Goal: Transaction & Acquisition: Purchase product/service

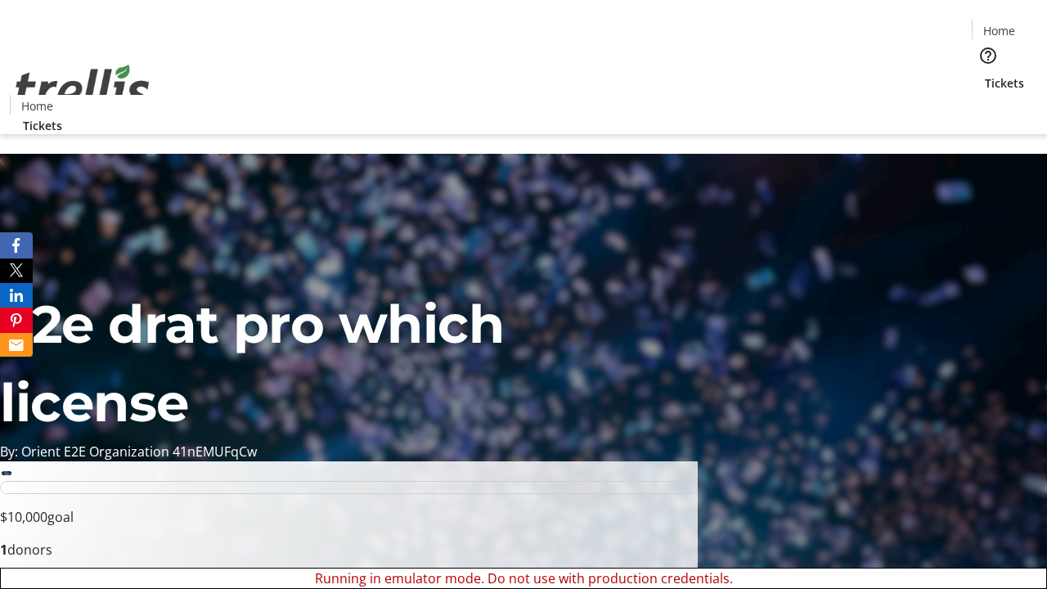
click at [1001, 25] on span "Sign Up" at bounding box center [1007, 23] width 47 height 20
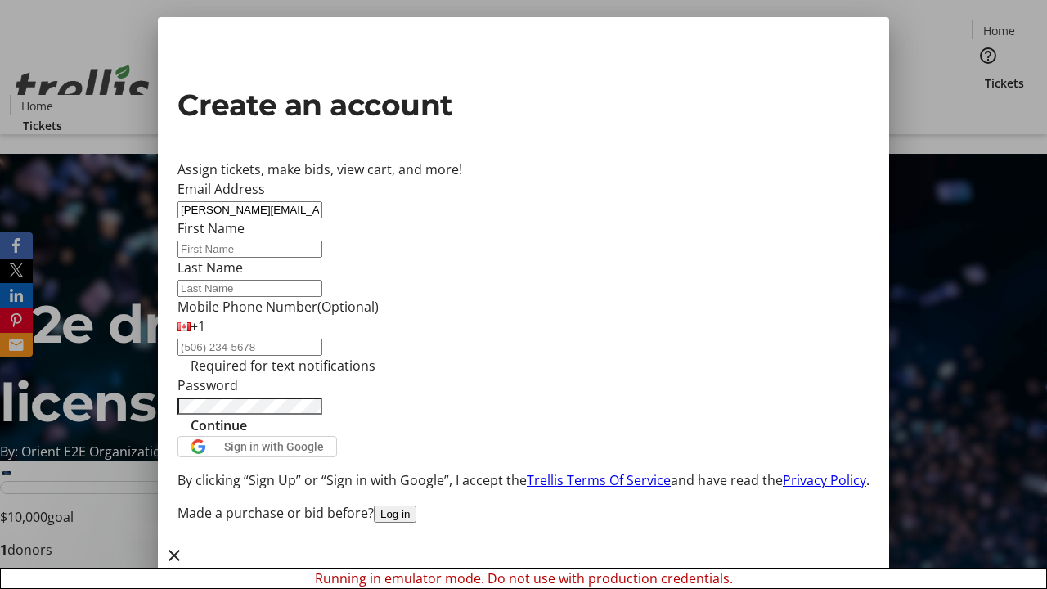
type input "[PERSON_NAME][EMAIL_ADDRESS][DOMAIN_NAME]"
type input "[PERSON_NAME]"
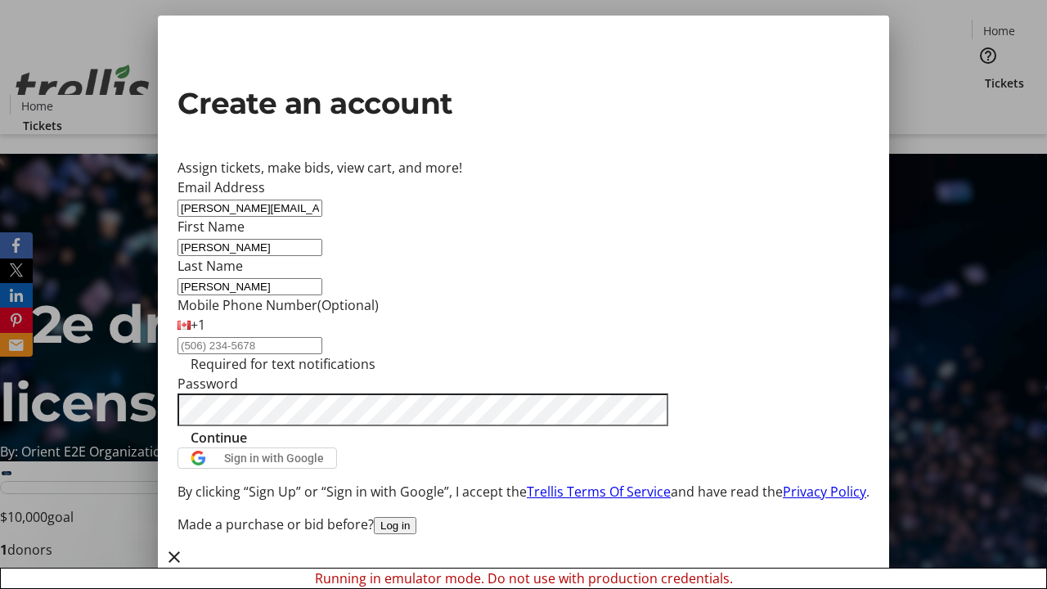
click at [247, 448] on span "Continue" at bounding box center [219, 438] width 56 height 20
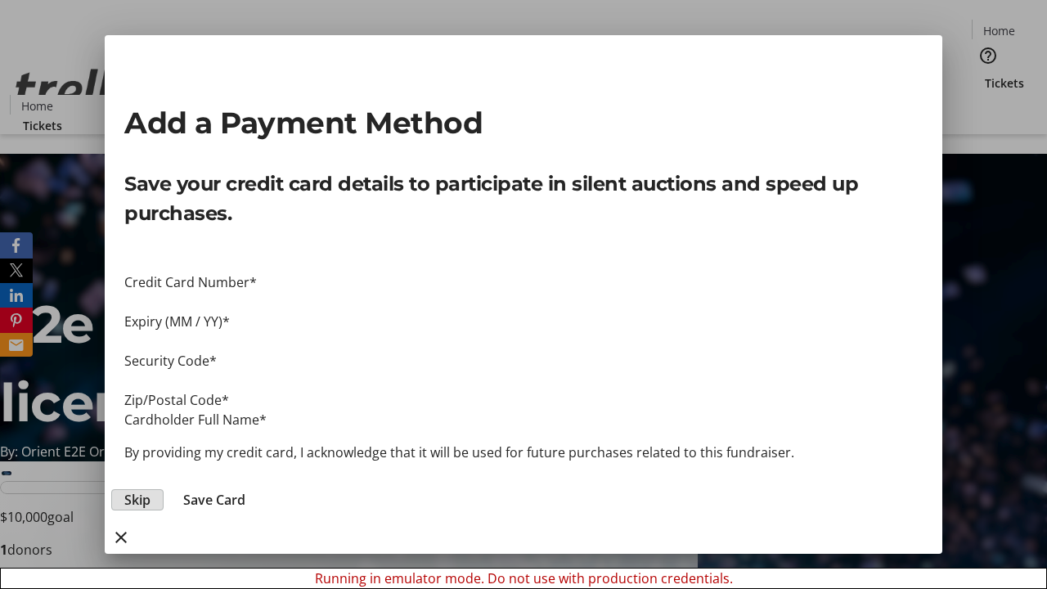
click at [151, 490] on span "Skip" at bounding box center [137, 500] width 26 height 20
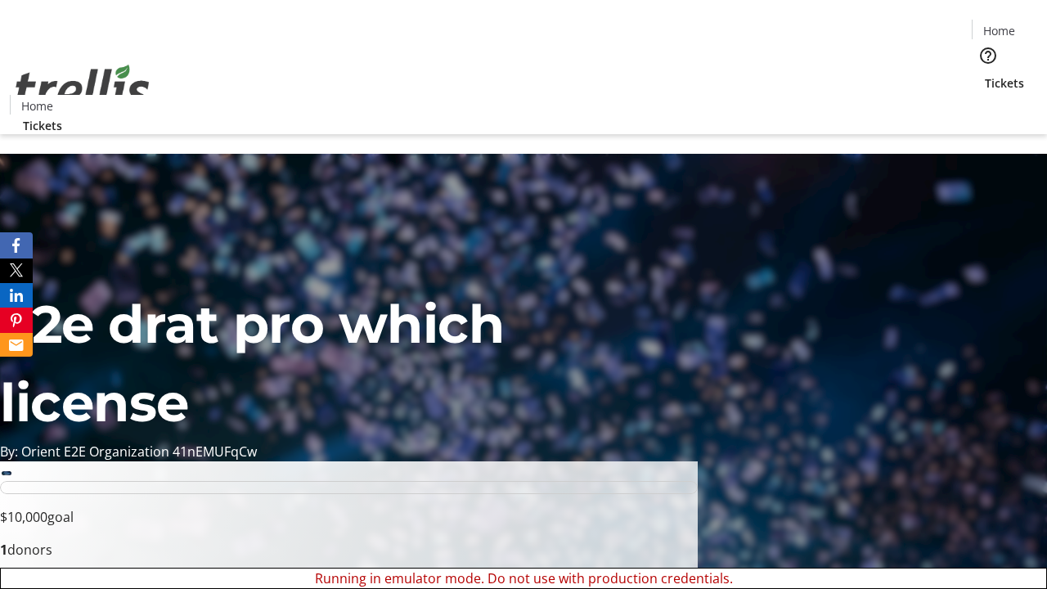
click at [985, 74] on span "Tickets" at bounding box center [1004, 82] width 39 height 17
